Goal: Information Seeking & Learning: Stay updated

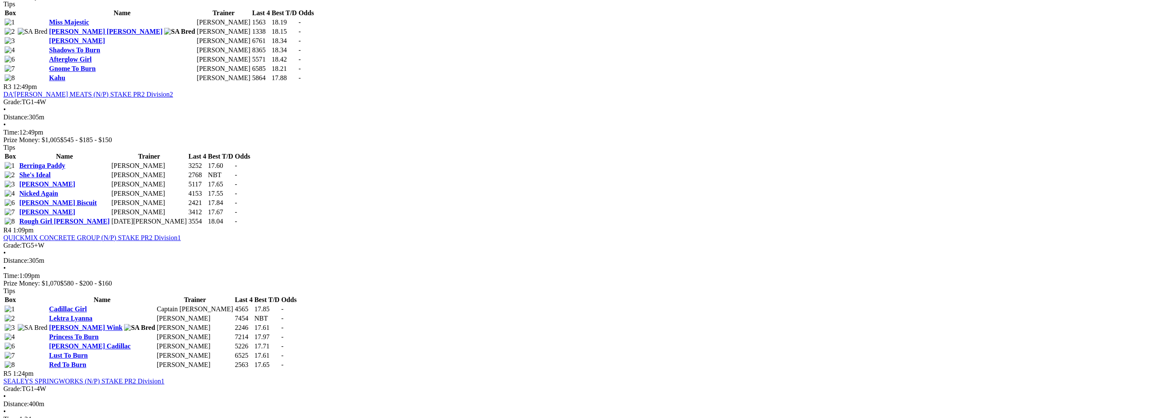
scroll to position [591, 0]
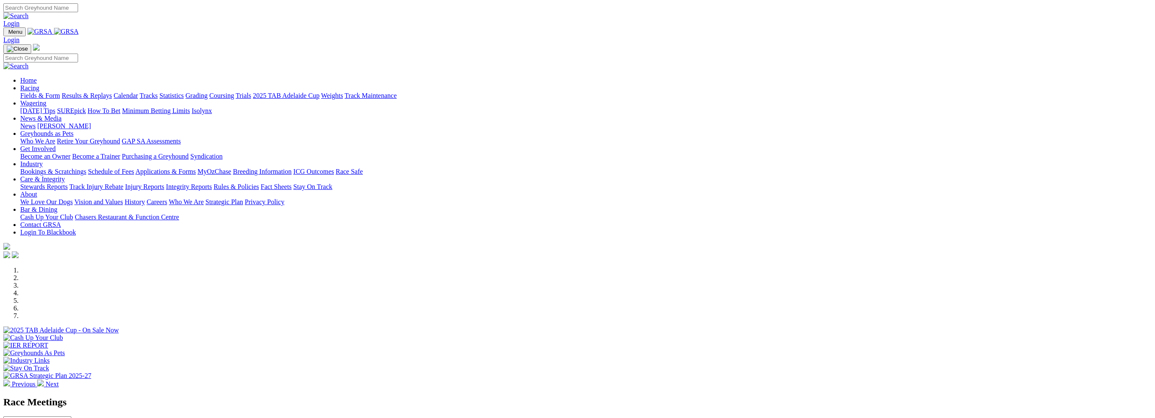
scroll to position [211, 0]
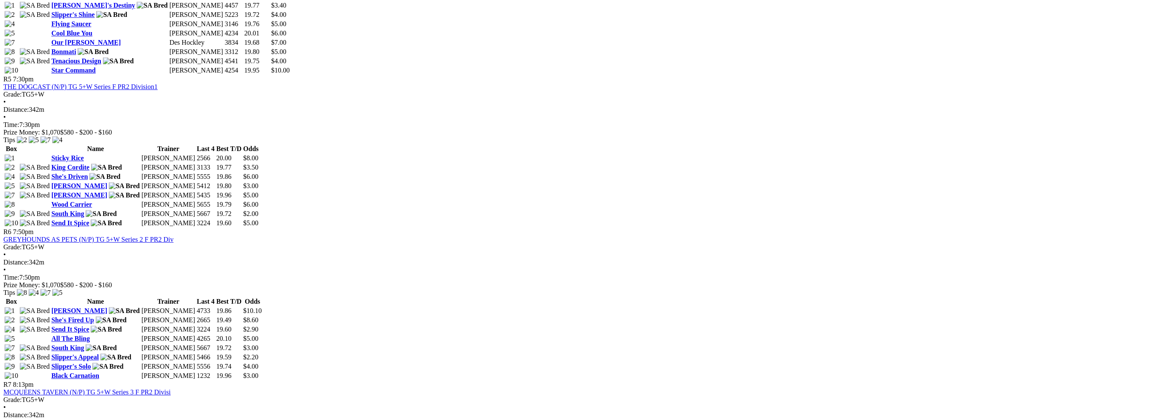
scroll to position [929, 0]
